Goal: Task Accomplishment & Management: Use online tool/utility

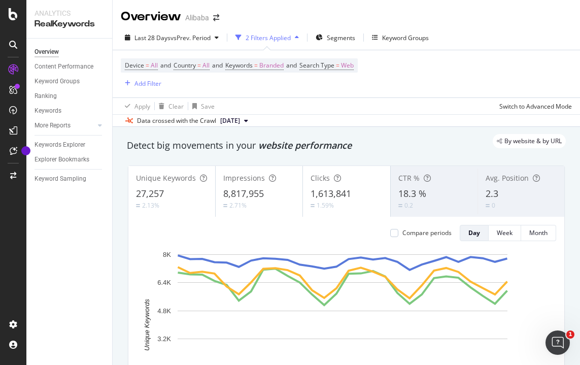
scroll to position [52, 0]
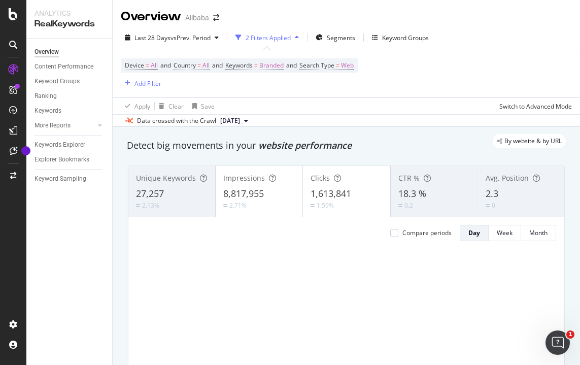
click at [481, 92] on div "Device = All and Country = All and Keywords = Branded and Search Type = Web Add…" at bounding box center [346, 73] width 451 height 47
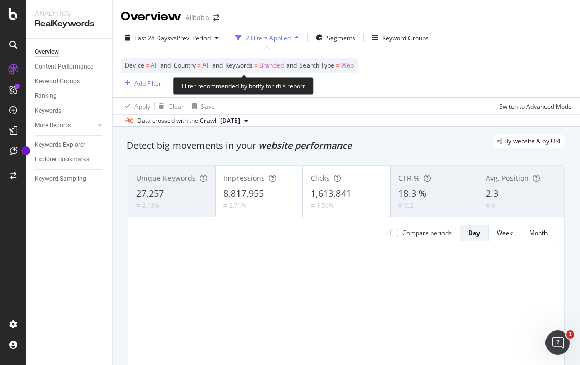
click at [258, 63] on span "=" at bounding box center [256, 65] width 4 height 9
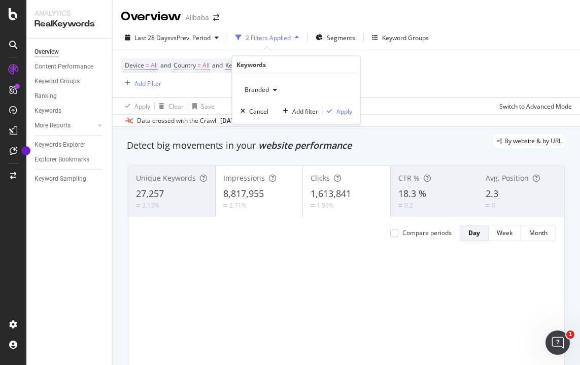
click at [434, 70] on div "Device = All and Country = All and Keywords = Branded and Search Type = Web Add…" at bounding box center [346, 73] width 451 height 47
click at [406, 44] on div "Keyword Groups" at bounding box center [400, 37] width 57 height 15
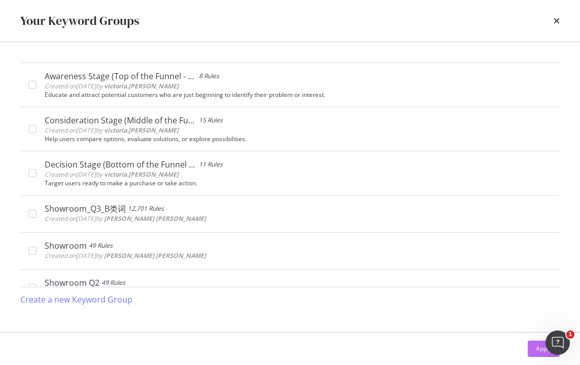
click at [529, 344] on button "Apply" at bounding box center [543, 348] width 32 height 16
